Goal: Information Seeking & Learning: Learn about a topic

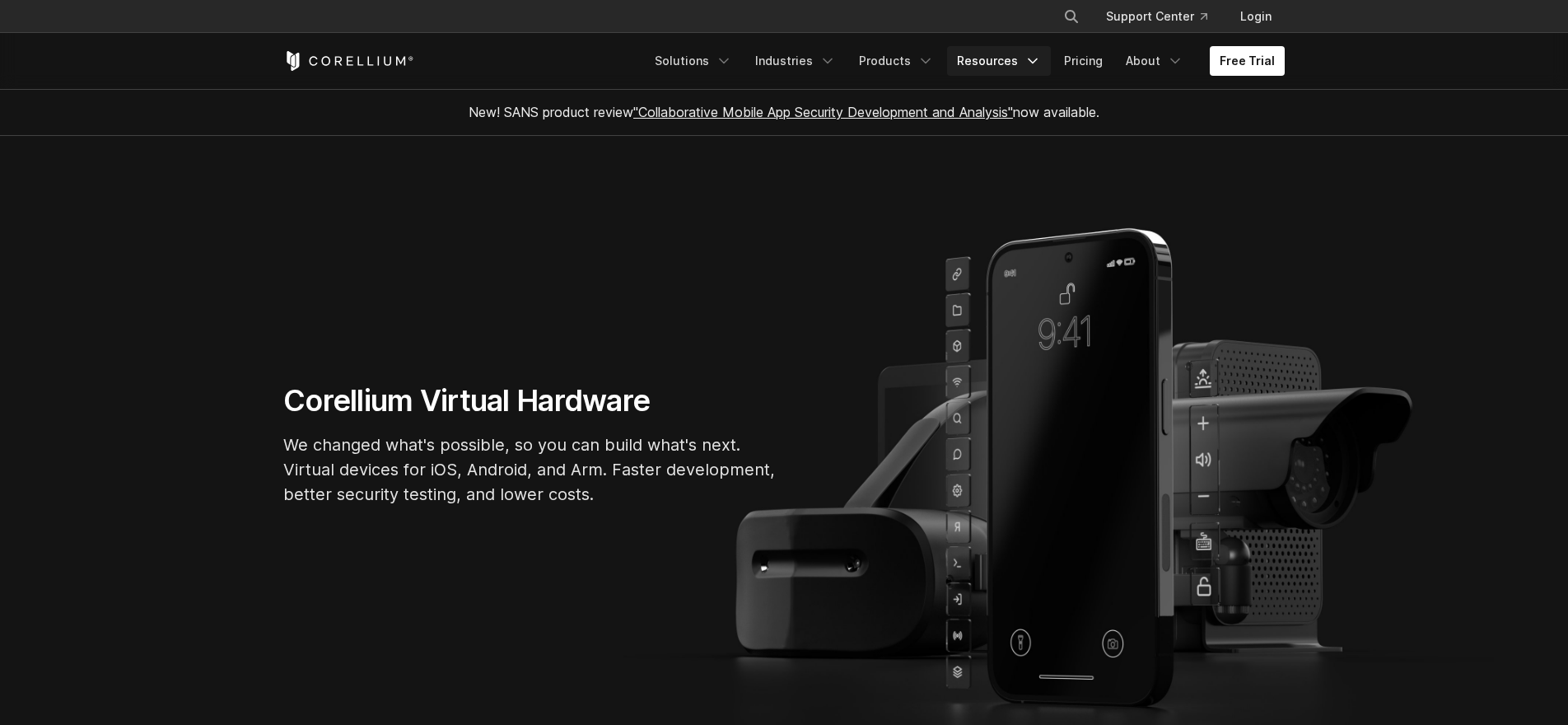
click at [988, 61] on link "Resources" at bounding box center [999, 61] width 104 height 30
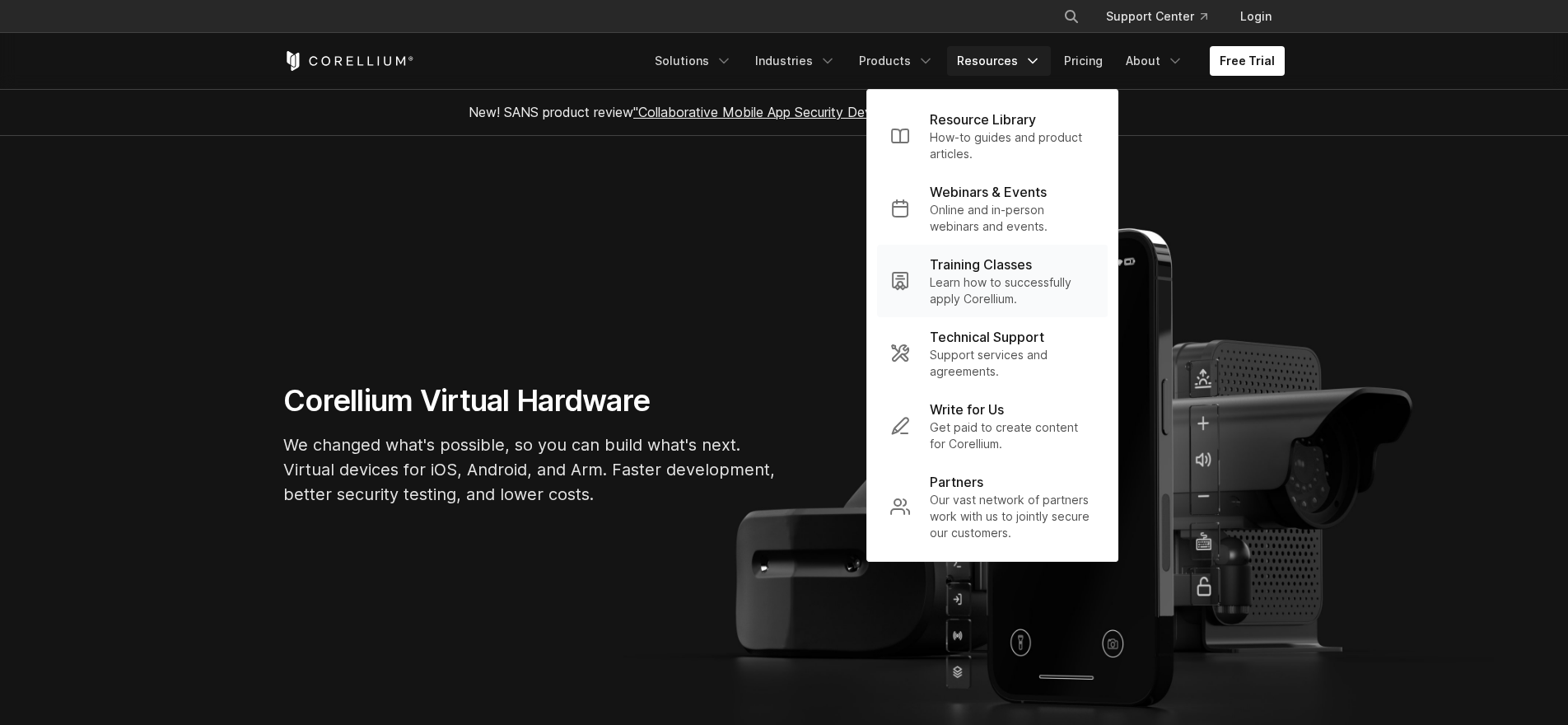
click at [986, 280] on p "Learn how to successfully apply Corellium." at bounding box center [1012, 290] width 164 height 33
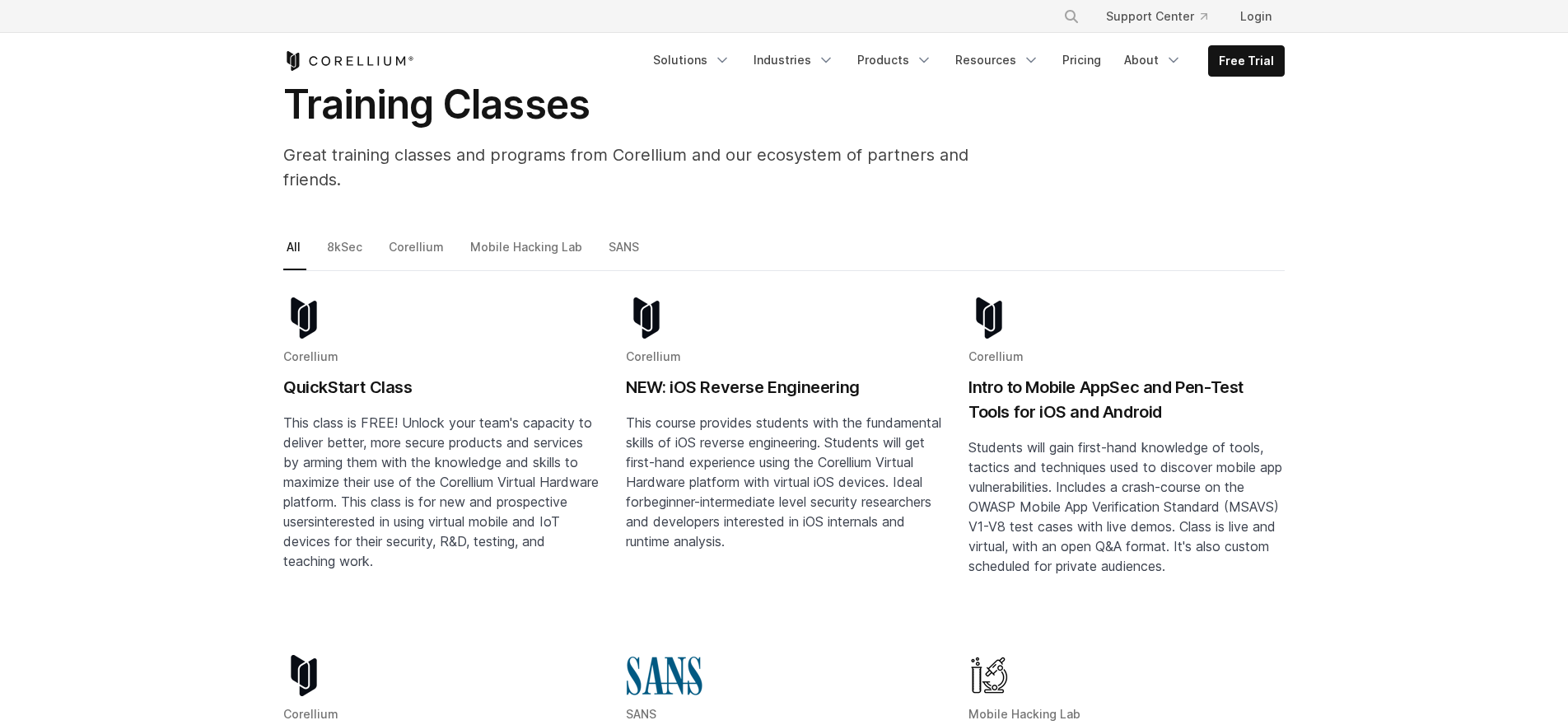
scroll to position [92, 0]
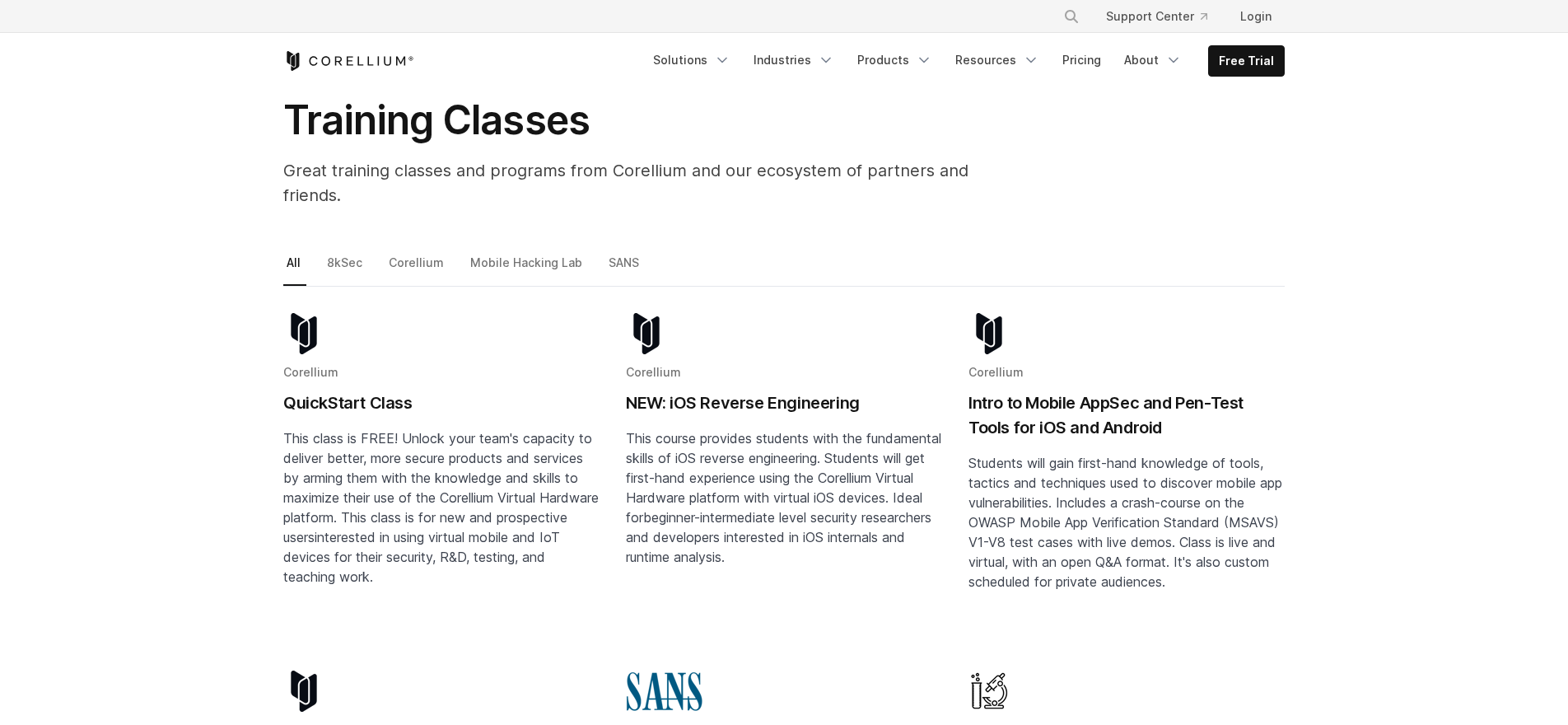
click at [342, 390] on h2 "QuickStart Class" at bounding box center [442, 403] width 316 height 25
